Goal: Task Accomplishment & Management: Manage account settings

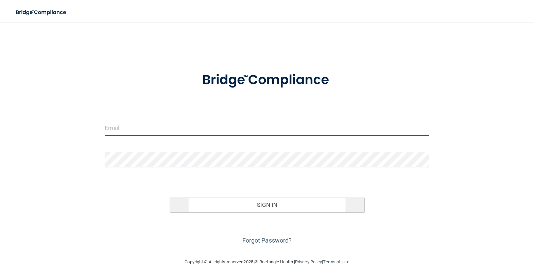
type input "[EMAIL_ADDRESS][DOMAIN_NAME]"
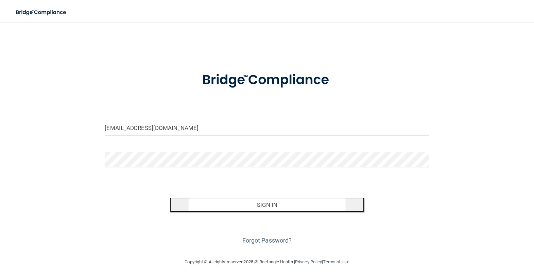
click at [255, 211] on button "Sign In" at bounding box center [267, 204] width 195 height 15
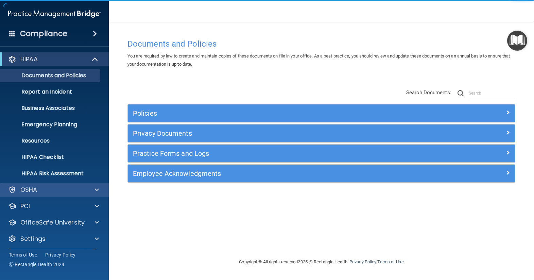
click at [31, 194] on div "OSHA" at bounding box center [54, 190] width 109 height 14
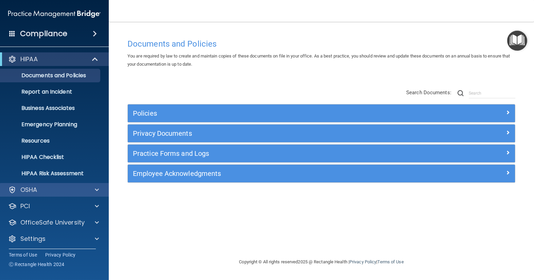
click at [105, 188] on div "OSHA" at bounding box center [54, 190] width 109 height 14
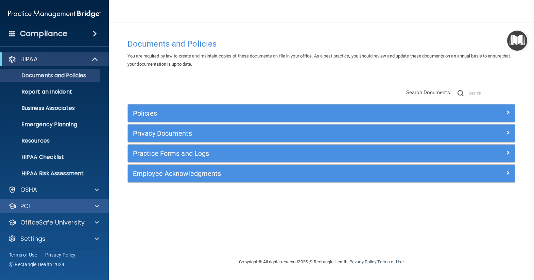
scroll to position [2, 0]
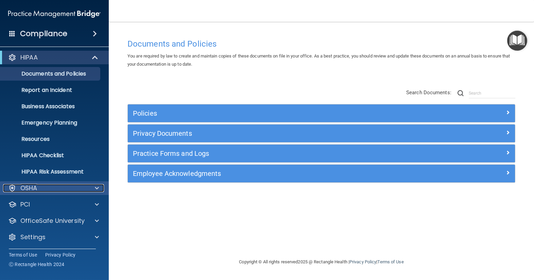
click at [96, 187] on span at bounding box center [97, 188] width 4 height 8
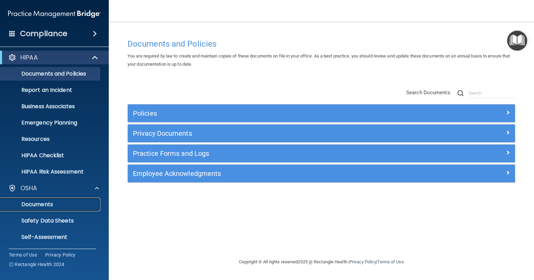
click at [56, 202] on p "Documents" at bounding box center [50, 204] width 93 height 7
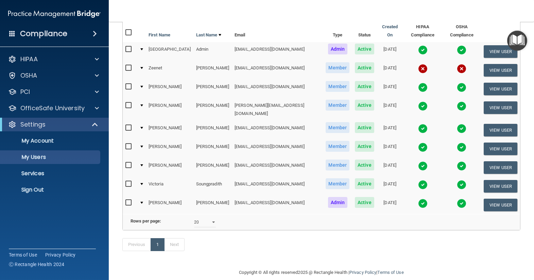
scroll to position [76, 0]
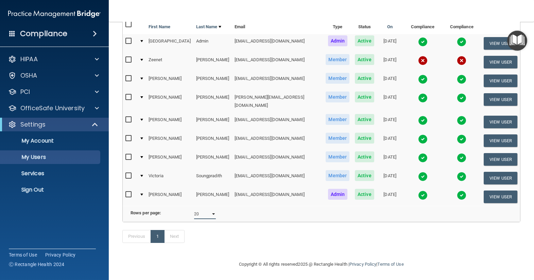
click at [202, 210] on select "10 20 30 40 all" at bounding box center [205, 214] width 22 height 10
select select "9"
click at [194, 209] on select "10 20 30 40 all" at bounding box center [205, 214] width 22 height 10
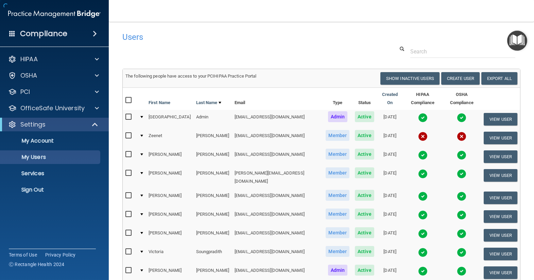
scroll to position [68, 0]
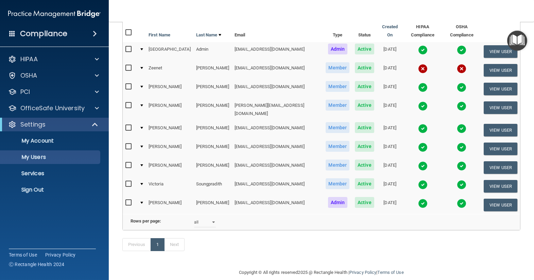
click at [127, 181] on input "checkbox" at bounding box center [129, 183] width 8 height 5
checkbox input "true"
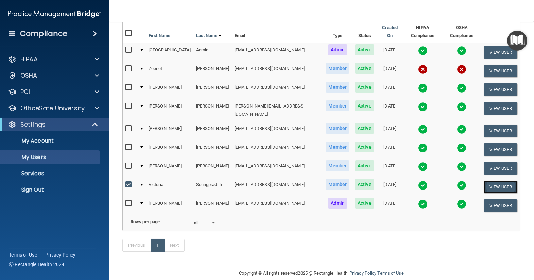
click at [493, 180] on button "View User" at bounding box center [501, 186] width 34 height 13
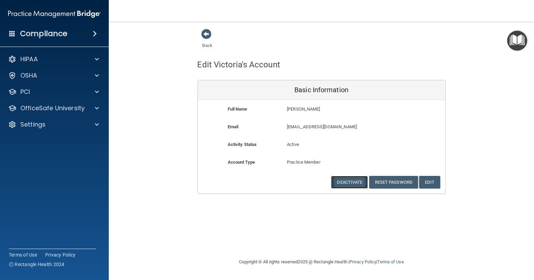
click at [355, 179] on button "Deactivate" at bounding box center [349, 182] width 37 height 13
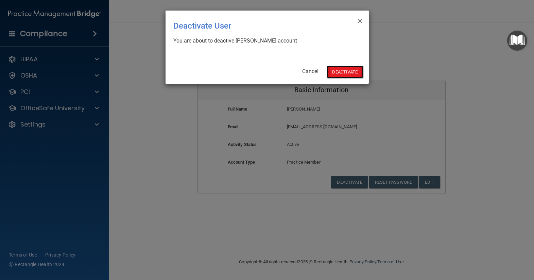
click at [350, 70] on button "Deactivate" at bounding box center [345, 72] width 37 height 13
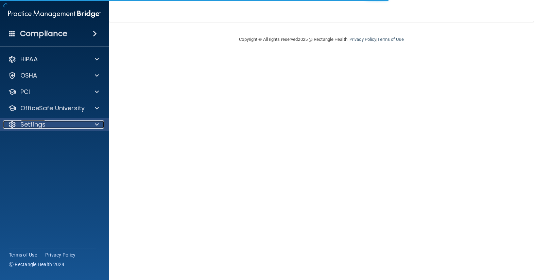
click at [38, 124] on p "Settings" at bounding box center [32, 124] width 25 height 8
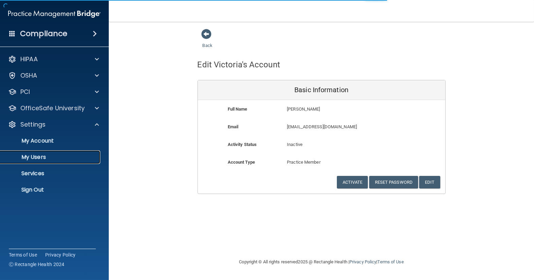
click at [34, 159] on p "My Users" at bounding box center [50, 157] width 93 height 7
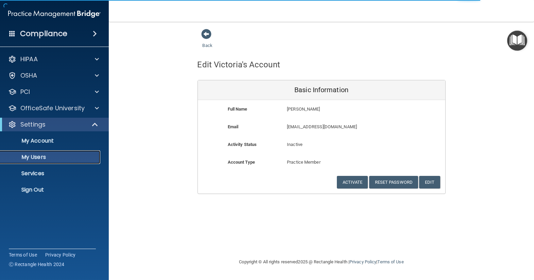
select select "20"
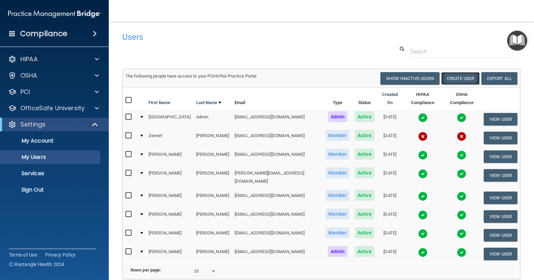
click at [465, 76] on button "Create User" at bounding box center [460, 78] width 38 height 13
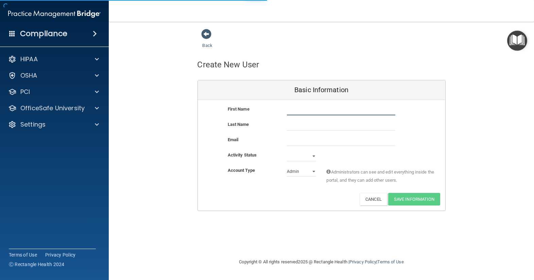
click at [319, 109] on input "text" at bounding box center [341, 110] width 108 height 10
type input "[GEOGRAPHIC_DATA]"
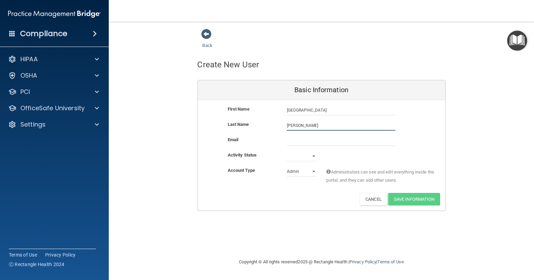
type input "[PERSON_NAME]"
click at [296, 137] on input "email" at bounding box center [341, 141] width 108 height 10
paste input "[EMAIL_ADDRESS][DOMAIN_NAME]"
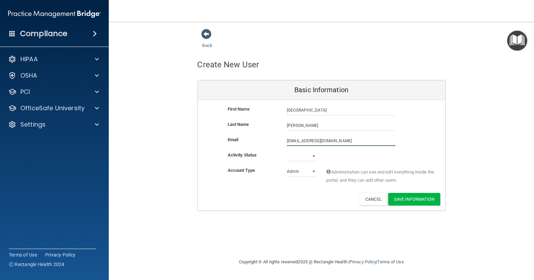
type input "[EMAIL_ADDRESS][DOMAIN_NAME]"
click at [288, 153] on select "Active Inactive" at bounding box center [301, 156] width 29 height 10
select select "active"
click at [287, 151] on select "Active Inactive" at bounding box center [301, 156] width 29 height 10
click at [310, 169] on select "Admin Member" at bounding box center [301, 171] width 29 height 10
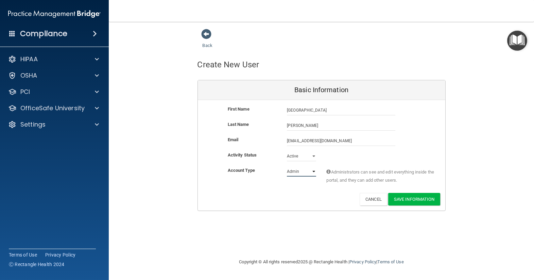
select select "practice_member"
click at [287, 166] on select "Admin Member" at bounding box center [301, 171] width 29 height 10
click at [417, 198] on button "Save Information" at bounding box center [414, 199] width 52 height 13
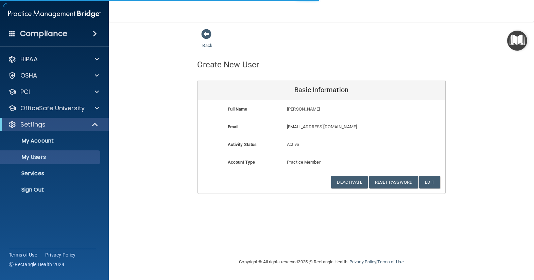
select select "20"
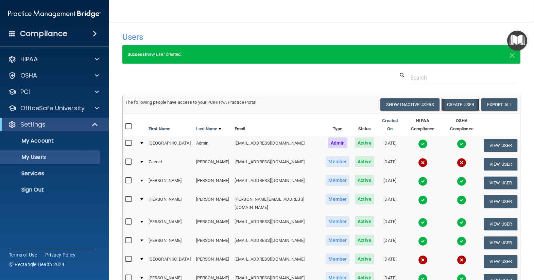
click at [461, 100] on button "Create User" at bounding box center [460, 104] width 38 height 13
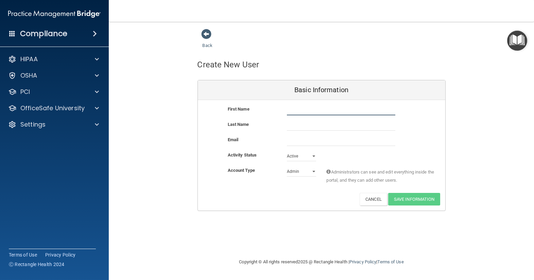
click at [305, 110] on input "text" at bounding box center [341, 110] width 108 height 10
type input "[PERSON_NAME]"
paste input "[PERSON_NAME][EMAIL_ADDRESS][PERSON_NAME][DOMAIN_NAME]"
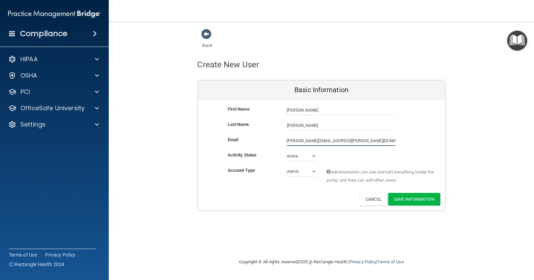
type input "[PERSON_NAME][EMAIL_ADDRESS][PERSON_NAME][DOMAIN_NAME]"
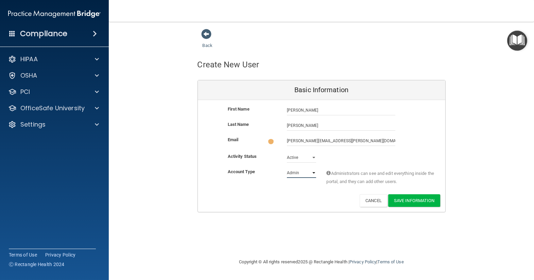
click at [305, 170] on select "Admin Member" at bounding box center [301, 173] width 29 height 10
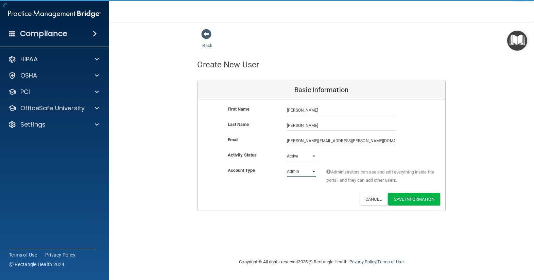
select select "practice_member"
click at [287, 166] on select "Admin Member" at bounding box center [301, 171] width 29 height 10
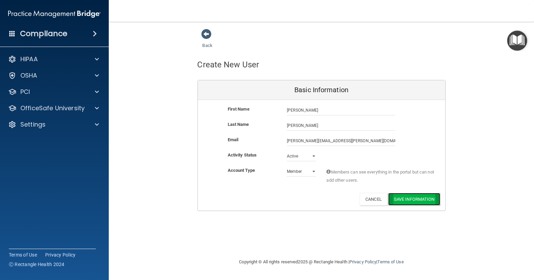
click at [394, 198] on button "Save Information" at bounding box center [414, 199] width 52 height 13
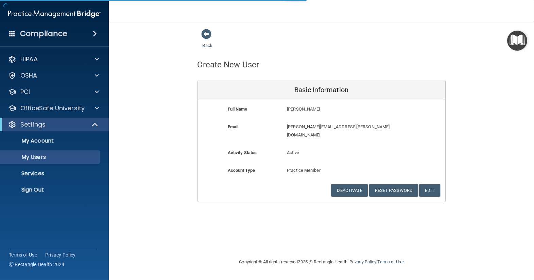
select select "20"
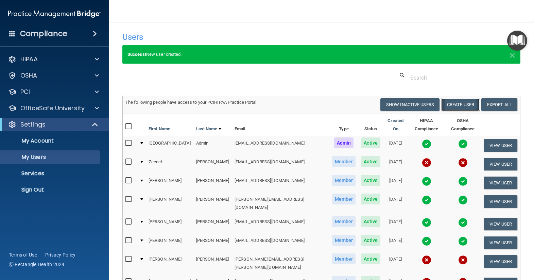
click at [463, 105] on button "Create User" at bounding box center [460, 104] width 38 height 13
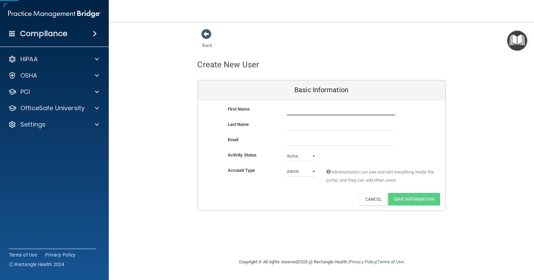
click at [313, 109] on input "text" at bounding box center [341, 110] width 108 height 10
type input "a"
type input "[PERSON_NAME]"
type input "King"
click at [312, 172] on select "Admin Member" at bounding box center [301, 171] width 29 height 10
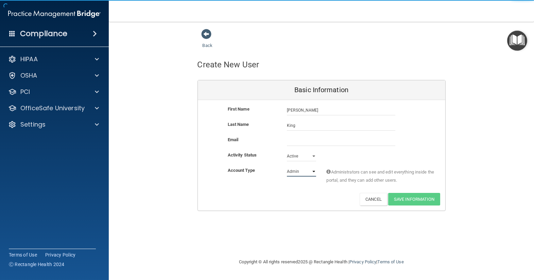
select select "practice_member"
click at [287, 166] on select "Admin Member" at bounding box center [301, 171] width 29 height 10
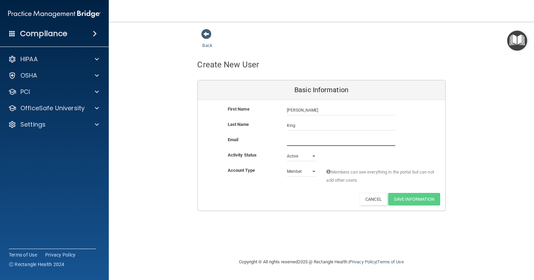
click at [303, 143] on input "email" at bounding box center [341, 141] width 108 height 10
type input "[EMAIL_ADDRESS][DOMAIN_NAME]"
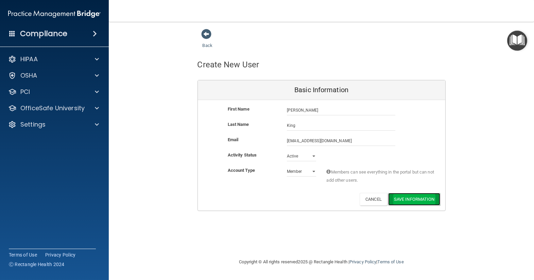
click at [407, 200] on button "Save Information" at bounding box center [414, 199] width 52 height 13
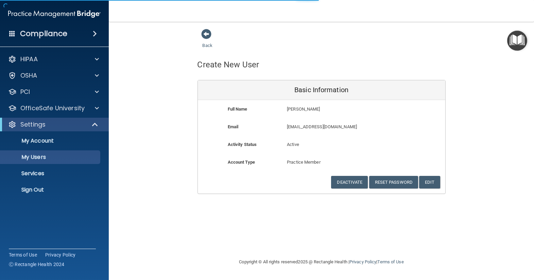
select select "20"
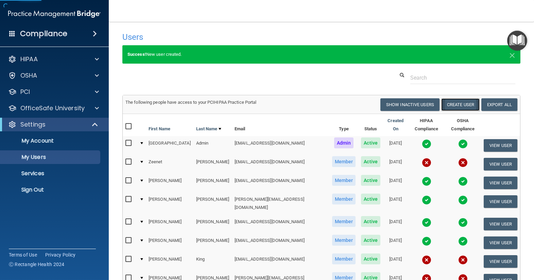
click at [461, 105] on button "Create User" at bounding box center [460, 104] width 38 height 13
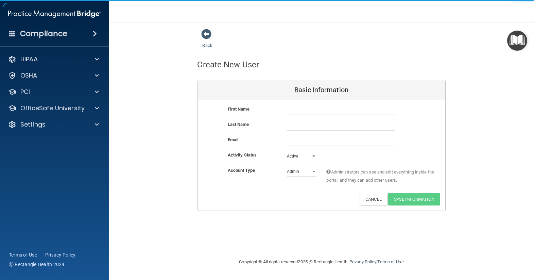
click at [291, 109] on input "text" at bounding box center [341, 110] width 108 height 10
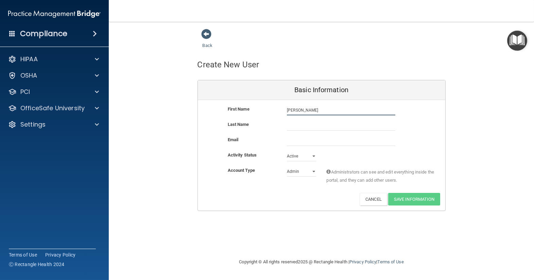
type input "[PERSON_NAME]"
click at [292, 139] on input "email" at bounding box center [341, 141] width 108 height 10
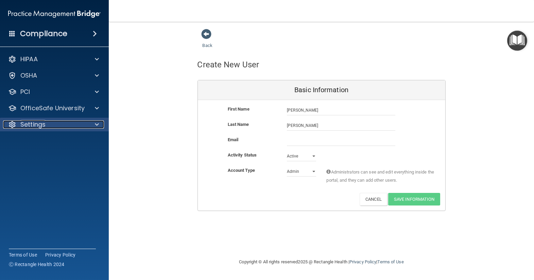
click at [28, 126] on p "Settings" at bounding box center [32, 124] width 25 height 8
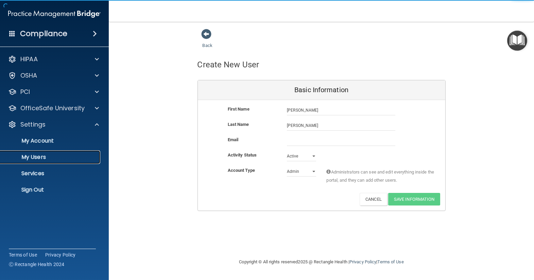
click at [23, 156] on p "My Users" at bounding box center [50, 157] width 93 height 7
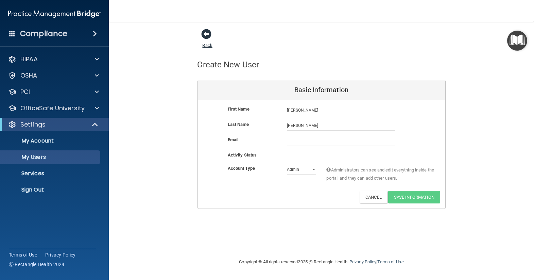
click at [204, 33] on span at bounding box center [207, 34] width 10 height 10
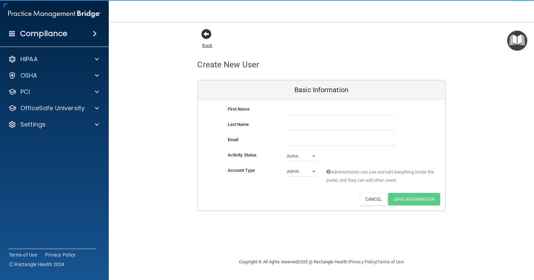
click at [206, 34] on span at bounding box center [207, 34] width 10 height 10
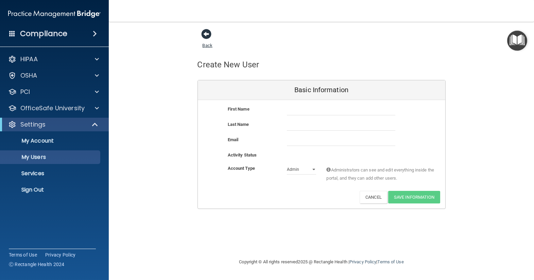
select select "20"
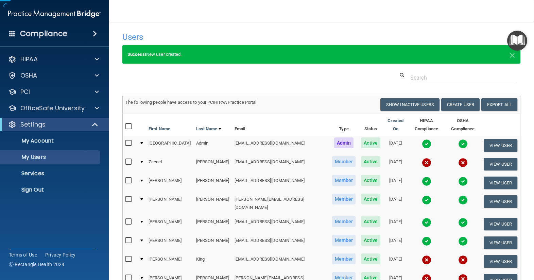
click at [209, 33] on h4 "Users" at bounding box center [236, 37] width 228 height 9
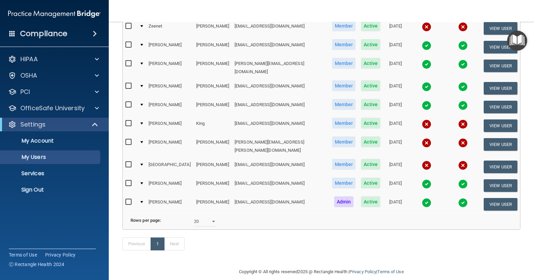
scroll to position [34, 0]
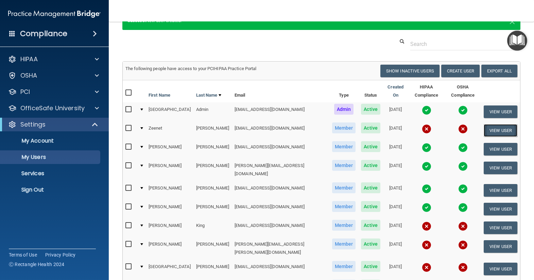
click at [500, 124] on button "View User" at bounding box center [501, 130] width 34 height 13
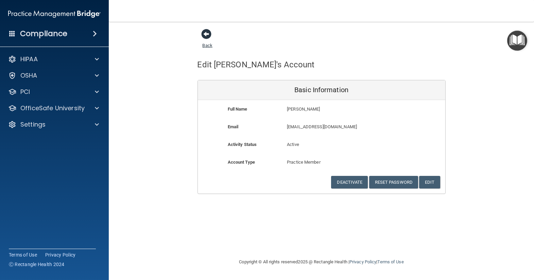
click at [209, 42] on link "Back" at bounding box center [208, 41] width 10 height 13
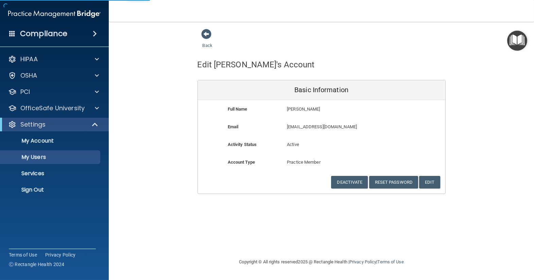
select select "20"
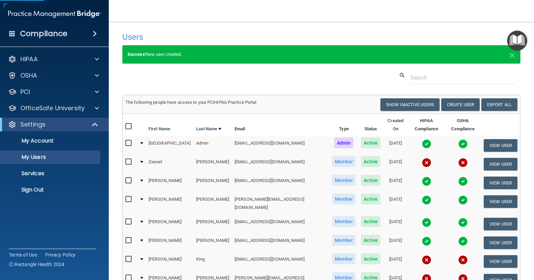
click at [130, 159] on input "checkbox" at bounding box center [129, 161] width 8 height 5
checkbox input "true"
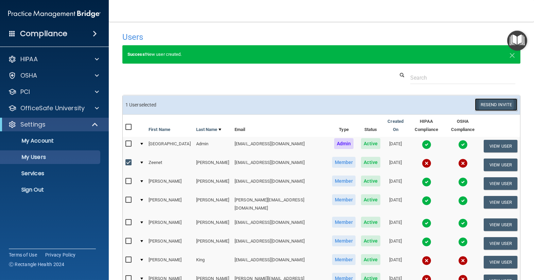
click at [500, 103] on button "Resend Invite" at bounding box center [496, 104] width 42 height 13
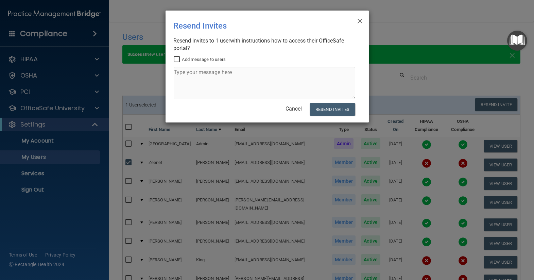
click at [209, 59] on label "Add message to users" at bounding box center [200, 59] width 52 height 8
click at [182, 59] on input "Add message to users" at bounding box center [178, 59] width 8 height 5
checkbox input "true"
click at [204, 71] on textarea at bounding box center [265, 83] width 182 height 32
click at [344, 108] on button "Resend Invites" at bounding box center [332, 109] width 45 height 13
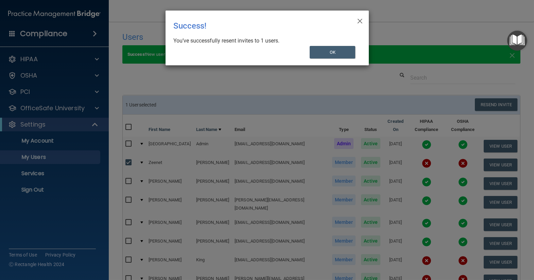
click at [358, 54] on div "× Close Success! You’ve successfully resent invites to 1 users. OK" at bounding box center [267, 38] width 203 height 55
drag, startPoint x: 327, startPoint y: 58, endPoint x: 278, endPoint y: 58, distance: 48.6
click at [326, 58] on div "× Close Success! You’ve successfully resent invites to 1 users. OK" at bounding box center [267, 38] width 203 height 55
click at [345, 56] on button "OK" at bounding box center [333, 52] width 46 height 13
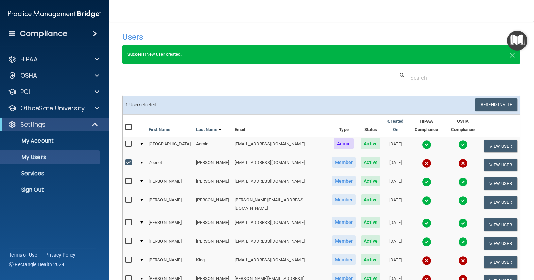
click at [132, 160] on input "checkbox" at bounding box center [129, 162] width 8 height 5
checkbox input "false"
